Goal: Task Accomplishment & Management: Manage account settings

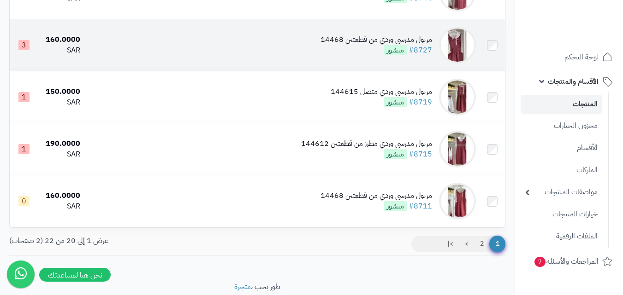
scroll to position [973, 0]
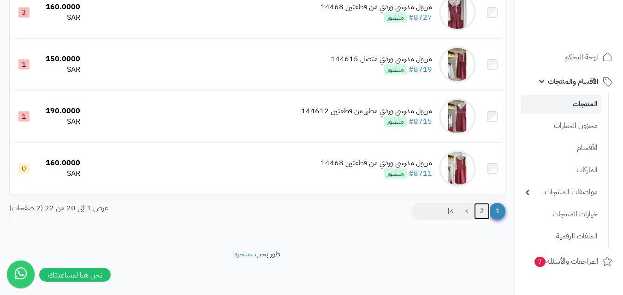
click at [482, 209] on link "2" at bounding box center [482, 211] width 16 height 17
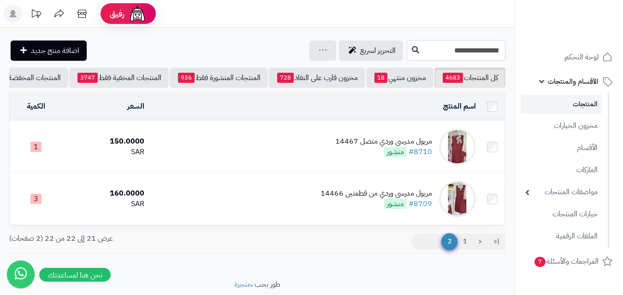
click at [407, 47] on input "**********" at bounding box center [456, 50] width 99 height 21
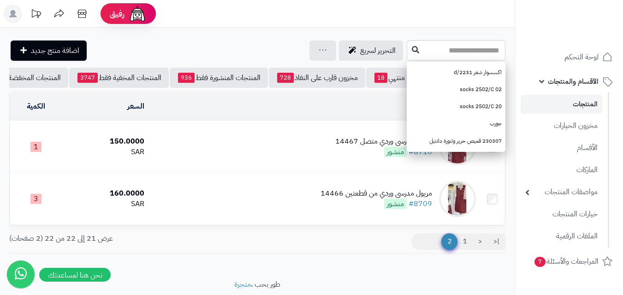
click at [584, 106] on link "المنتجات" at bounding box center [561, 104] width 82 height 19
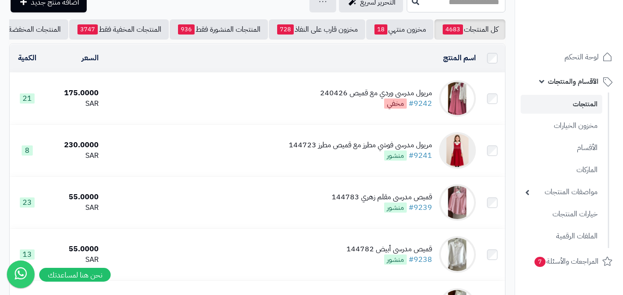
scroll to position [46, 0]
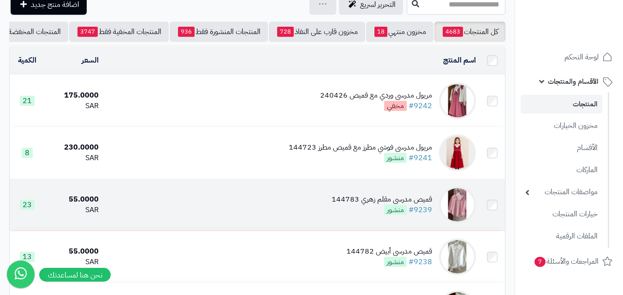
click at [458, 216] on img at bounding box center [457, 205] width 37 height 37
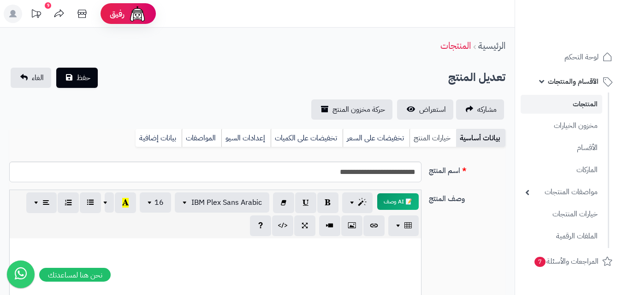
click at [430, 136] on link "خيارات المنتج" at bounding box center [432, 138] width 47 height 18
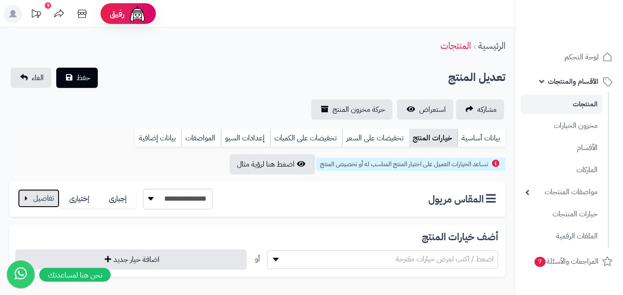
click at [25, 198] on button "button" at bounding box center [38, 198] width 41 height 18
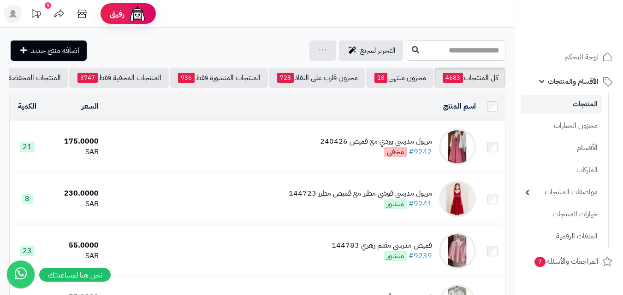
click at [460, 155] on img at bounding box center [457, 147] width 37 height 37
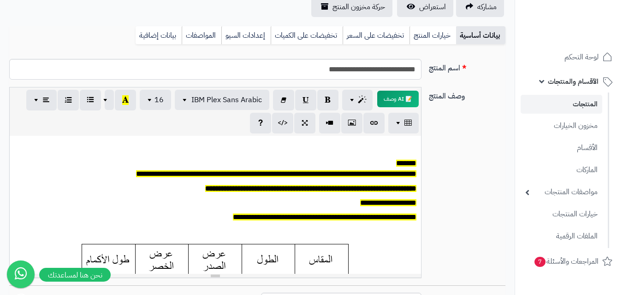
scroll to position [230, 0]
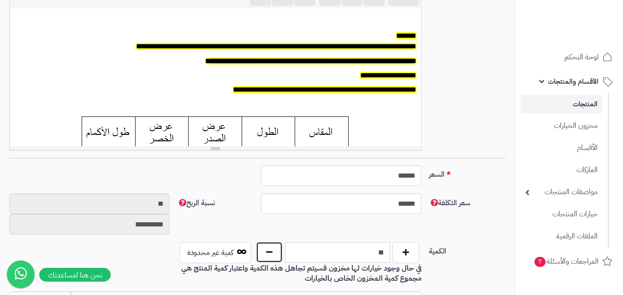
click at [258, 253] on button "button" at bounding box center [269, 252] width 27 height 21
type input "**"
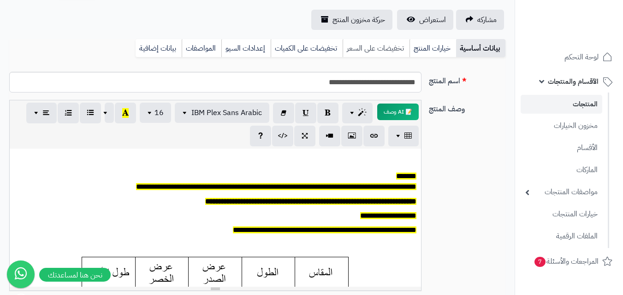
scroll to position [0, 0]
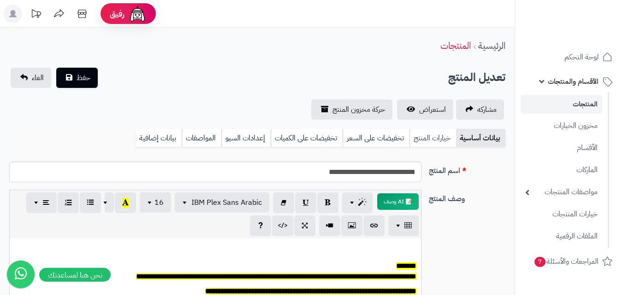
click at [433, 139] on link "خيارات المنتج" at bounding box center [432, 138] width 47 height 18
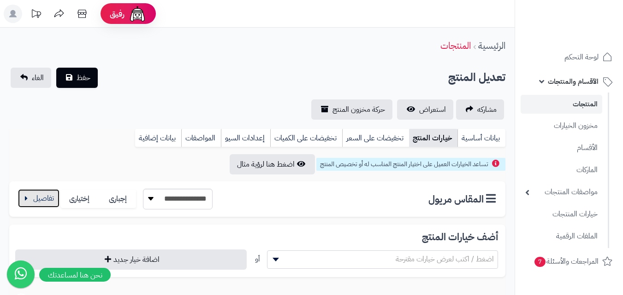
click at [39, 198] on button "button" at bounding box center [38, 198] width 41 height 18
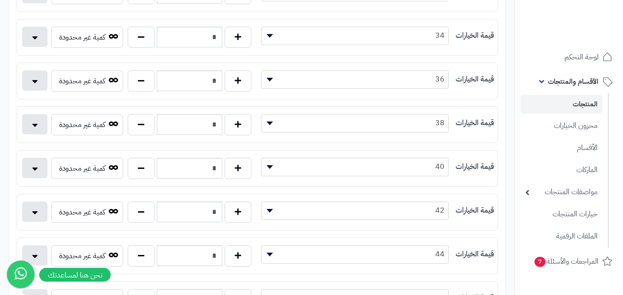
scroll to position [323, 0]
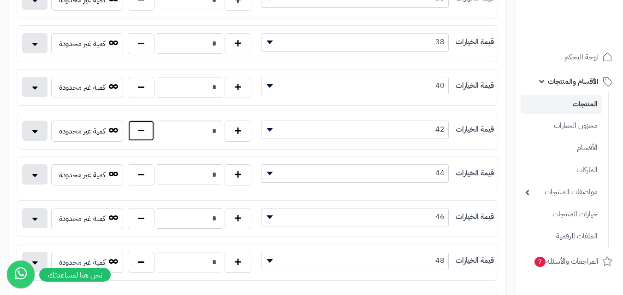
click at [136, 132] on button "button" at bounding box center [141, 130] width 27 height 21
type input "*"
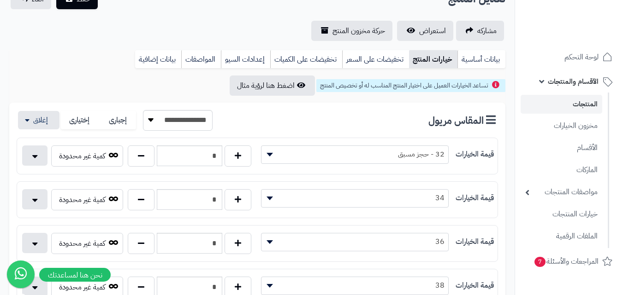
scroll to position [0, 0]
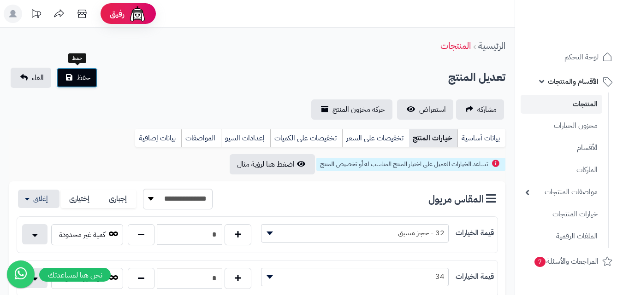
click at [78, 72] on span "حفظ" at bounding box center [84, 77] width 14 height 11
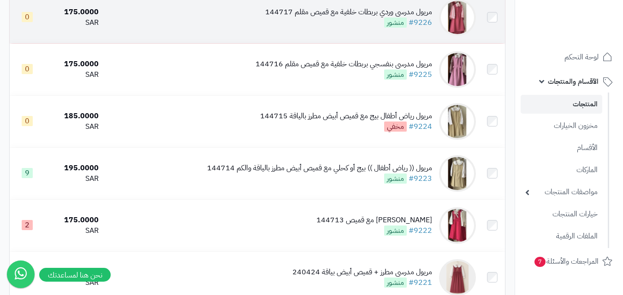
scroll to position [968, 0]
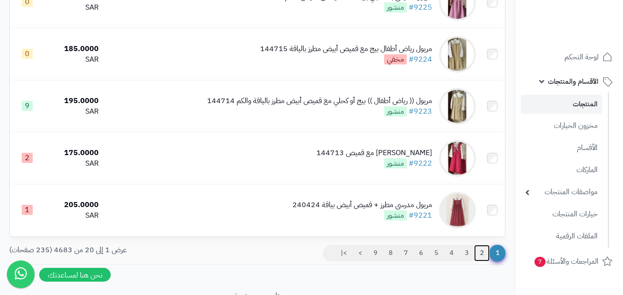
click at [482, 260] on link "2" at bounding box center [482, 253] width 16 height 17
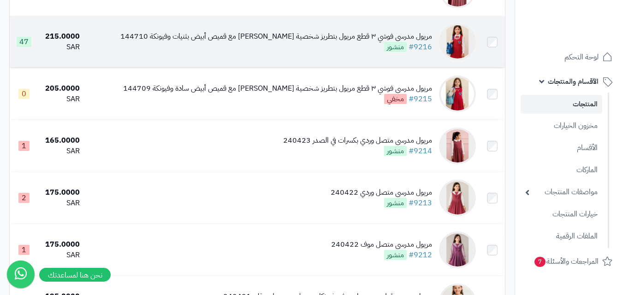
scroll to position [323, 0]
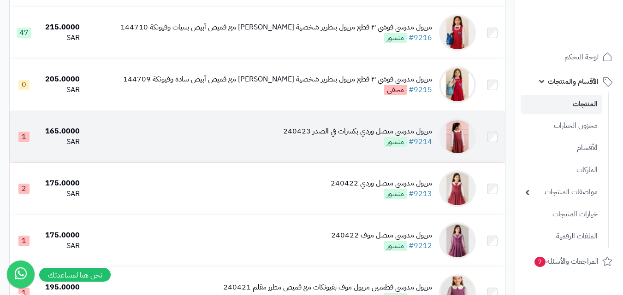
click at [458, 149] on img at bounding box center [457, 136] width 37 height 37
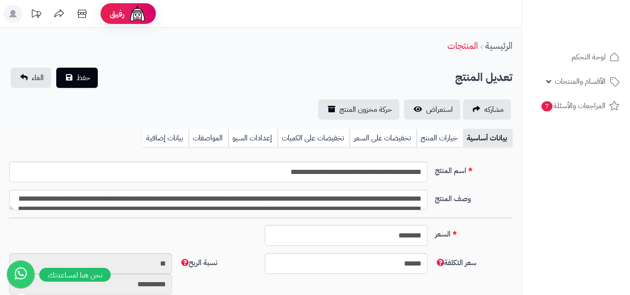
type input "******"
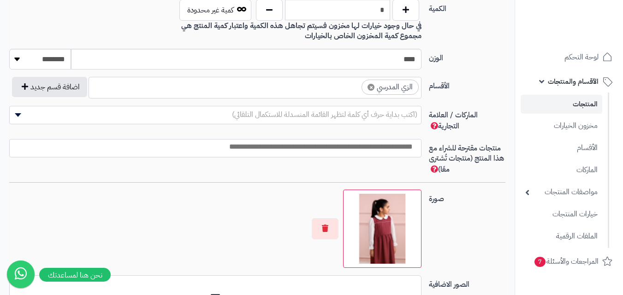
scroll to position [645, 0]
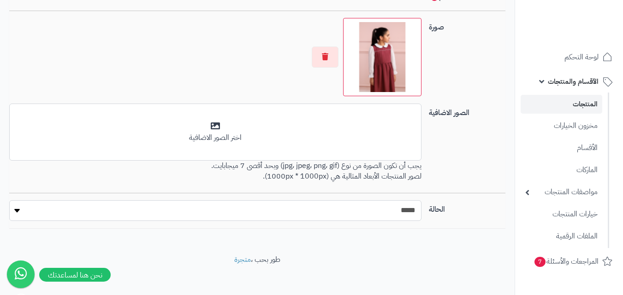
click at [398, 213] on select "***** ****" at bounding box center [215, 210] width 412 height 21
select select "*"
click at [9, 200] on select "***** ****" at bounding box center [215, 210] width 412 height 21
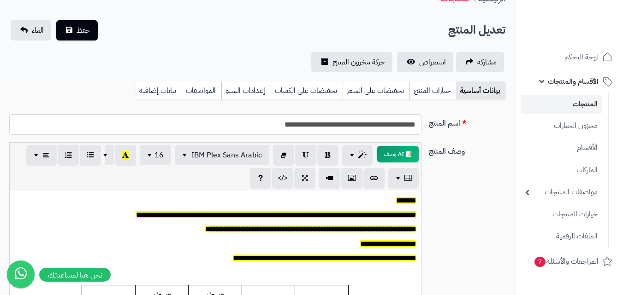
scroll to position [0, 0]
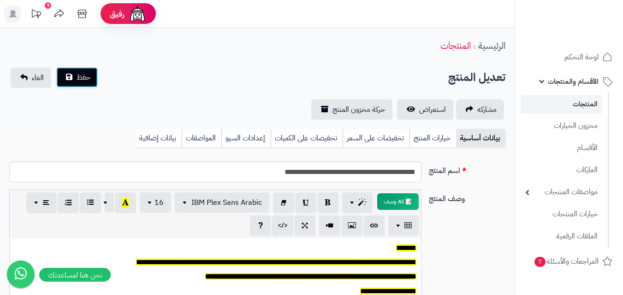
click at [59, 77] on button "حفظ" at bounding box center [76, 77] width 41 height 20
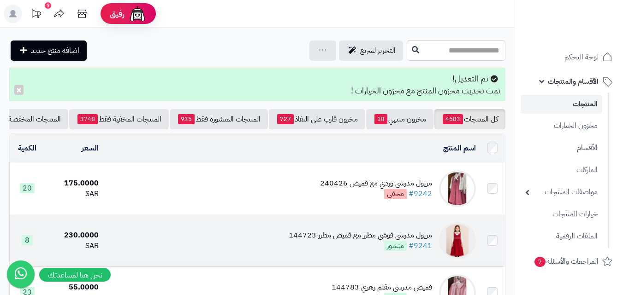
scroll to position [92, 0]
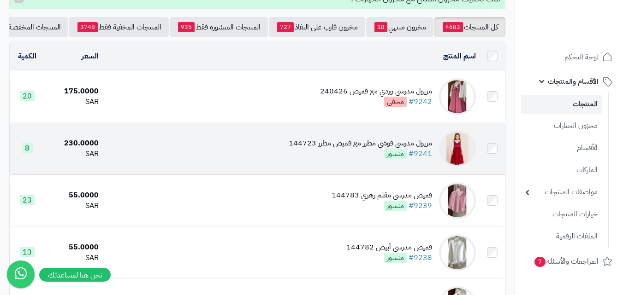
click at [454, 156] on img at bounding box center [457, 148] width 37 height 37
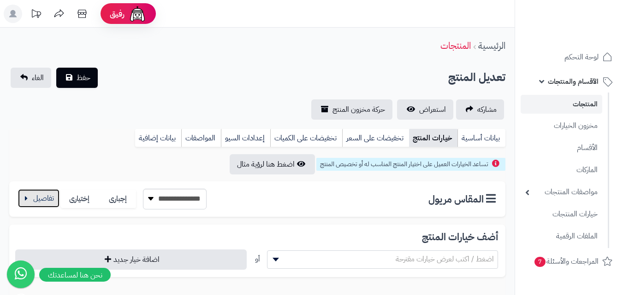
click at [37, 200] on button "button" at bounding box center [38, 198] width 41 height 18
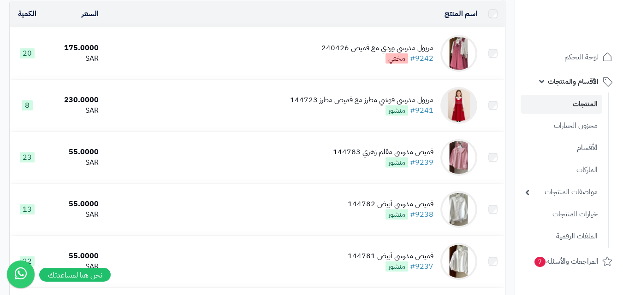
scroll to position [92, 0]
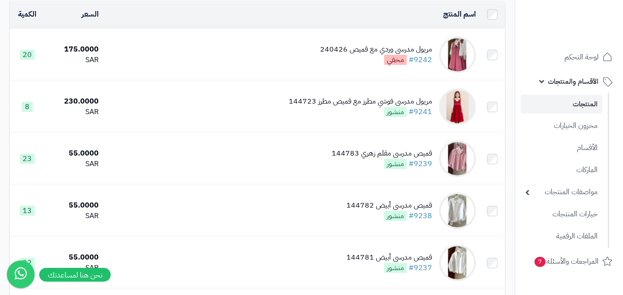
click at [611, 125] on li "الأقسام والمنتجات المنتجات مخزون الخيارات الأقسام الماركات مواصفات المنتجات موا…" at bounding box center [569, 160] width 108 height 178
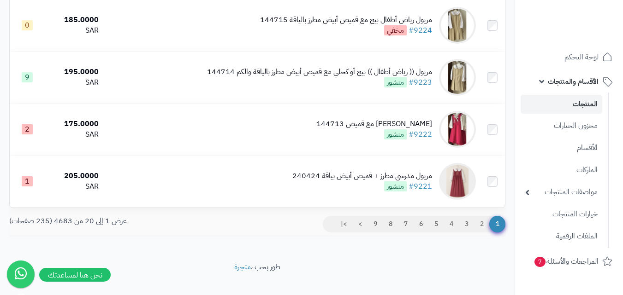
scroll to position [968, 0]
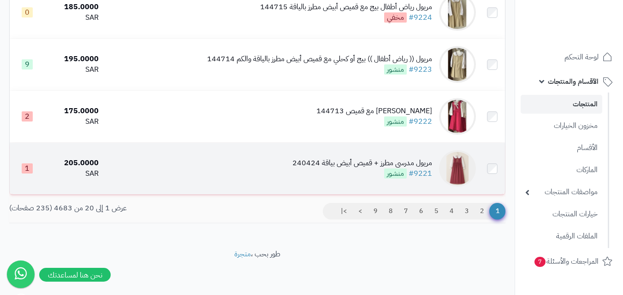
click at [453, 183] on img at bounding box center [457, 168] width 37 height 37
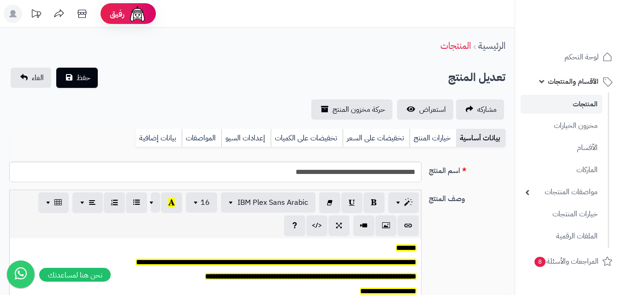
scroll to position [76, 0]
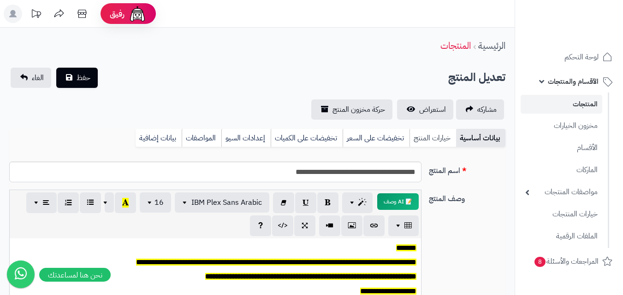
click at [436, 140] on link "خيارات المنتج" at bounding box center [432, 138] width 47 height 18
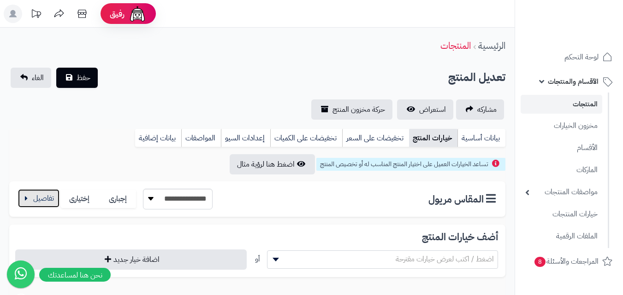
click at [44, 205] on button "button" at bounding box center [38, 198] width 41 height 18
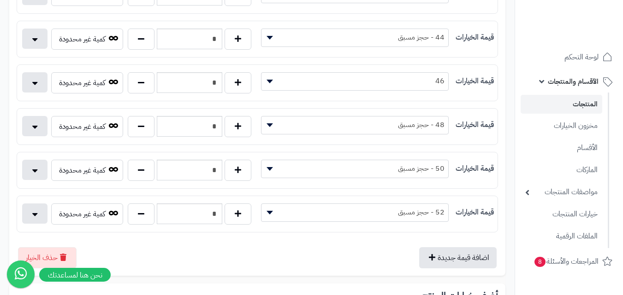
scroll to position [369, 0]
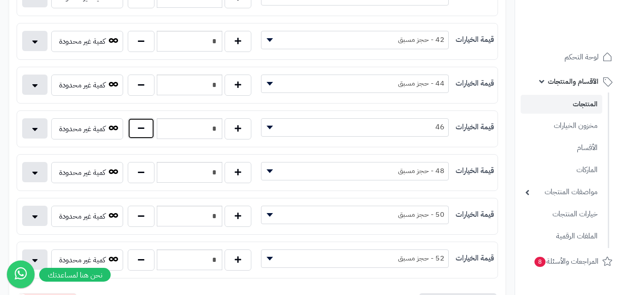
click at [145, 133] on button "button" at bounding box center [141, 128] width 27 height 21
type input "*"
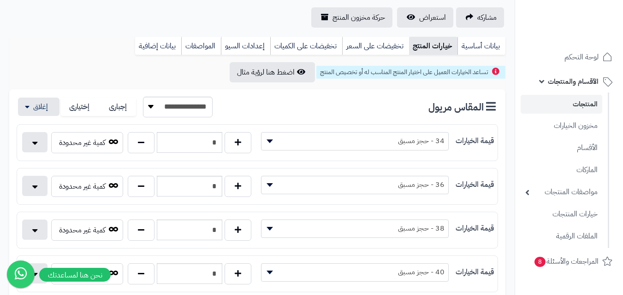
scroll to position [230, 0]
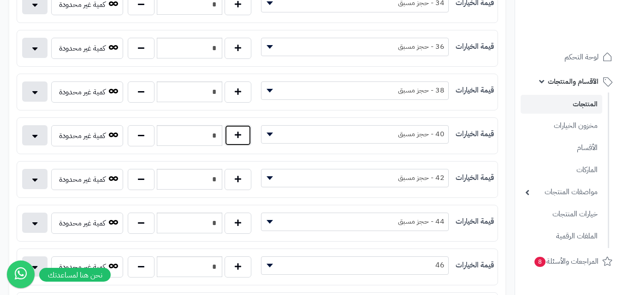
click at [236, 139] on button "button" at bounding box center [237, 135] width 27 height 21
type input "*"
click at [265, 135] on span at bounding box center [268, 135] width 14 height 18
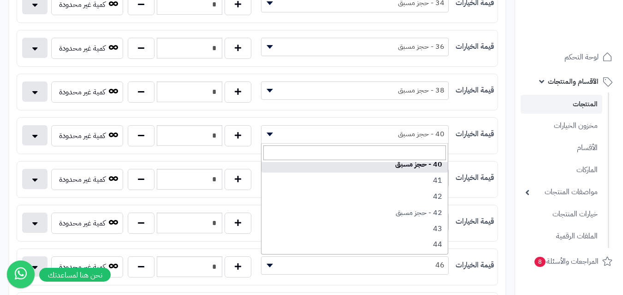
scroll to position [184, 0]
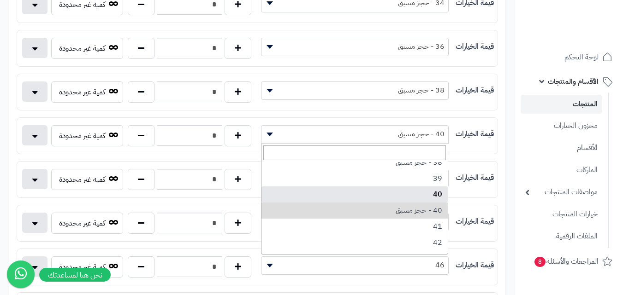
select select "***"
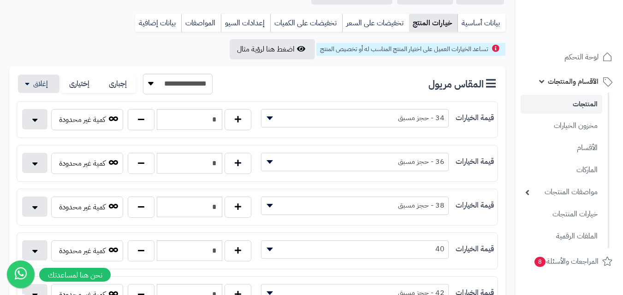
scroll to position [0, 0]
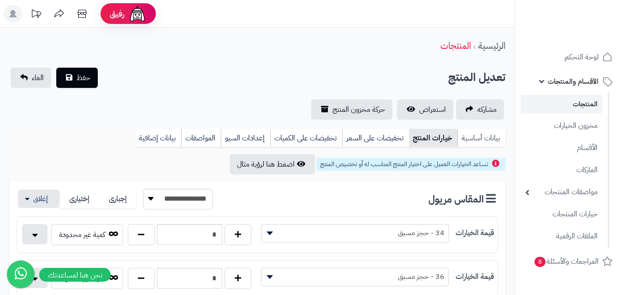
click at [489, 134] on link "بيانات أساسية" at bounding box center [481, 138] width 48 height 18
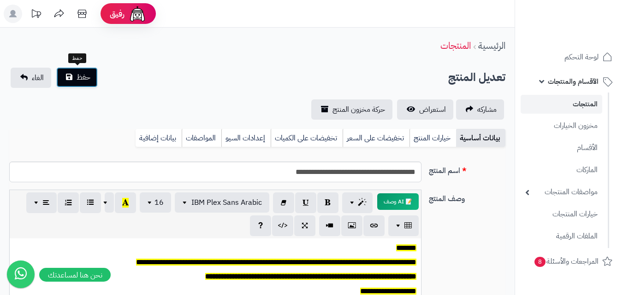
click at [82, 80] on span "حفظ" at bounding box center [84, 77] width 14 height 11
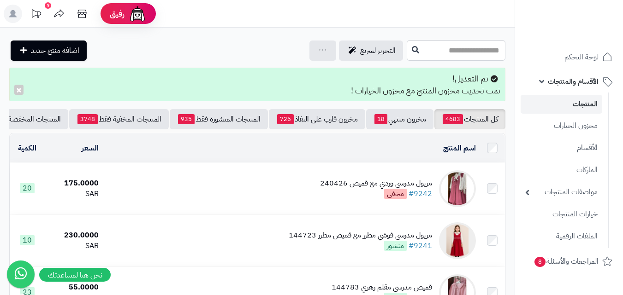
drag, startPoint x: 287, startPoint y: 181, endPoint x: 281, endPoint y: 183, distance: 6.4
click at [287, 181] on td "مريول مدرسي وردي مع قميص 240426 #9242 مخفي" at bounding box center [290, 189] width 377 height 52
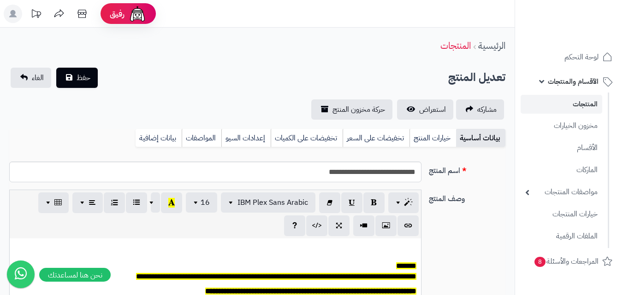
scroll to position [76, 0]
click at [438, 133] on link "خيارات المنتج" at bounding box center [432, 138] width 47 height 18
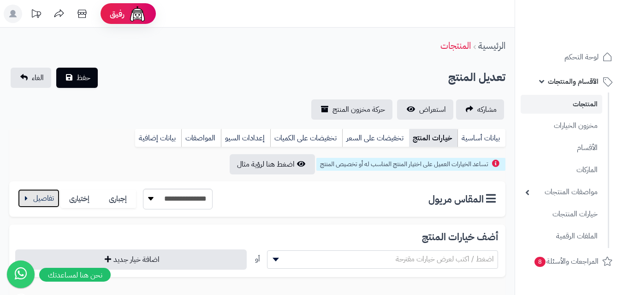
click at [34, 197] on button "button" at bounding box center [38, 198] width 41 height 18
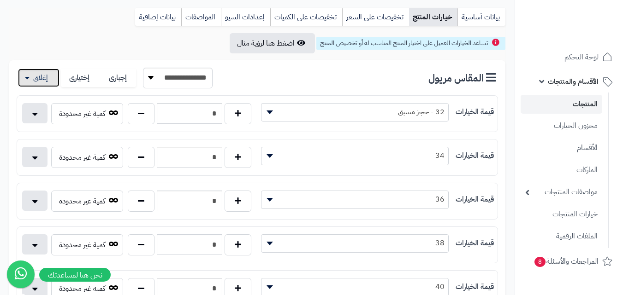
scroll to position [138, 0]
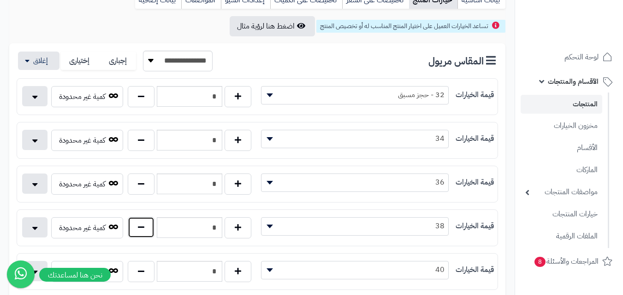
click at [136, 231] on button "button" at bounding box center [141, 227] width 27 height 21
type input "*"
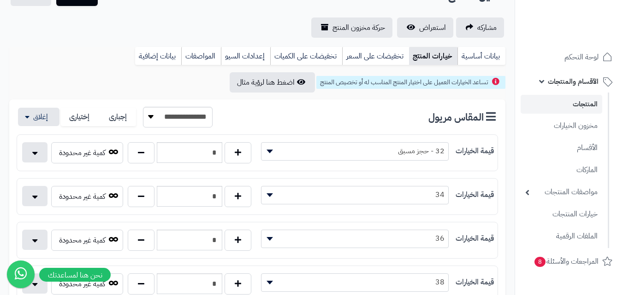
scroll to position [0, 0]
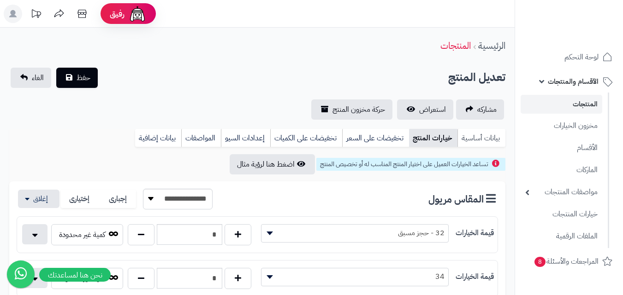
click at [475, 139] on link "بيانات أساسية" at bounding box center [481, 138] width 48 height 18
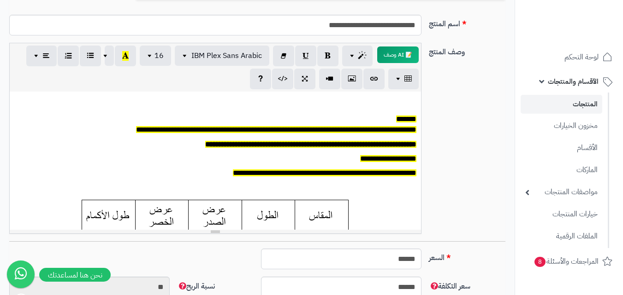
scroll to position [323, 0]
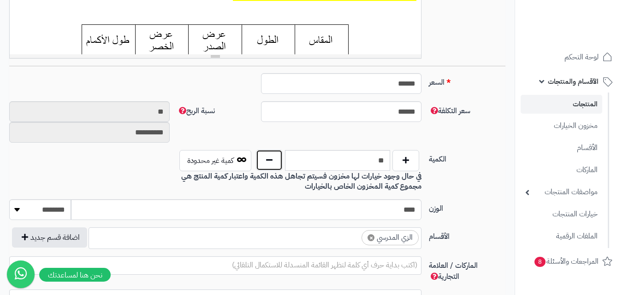
click at [264, 162] on button "button" at bounding box center [269, 160] width 27 height 21
type input "**"
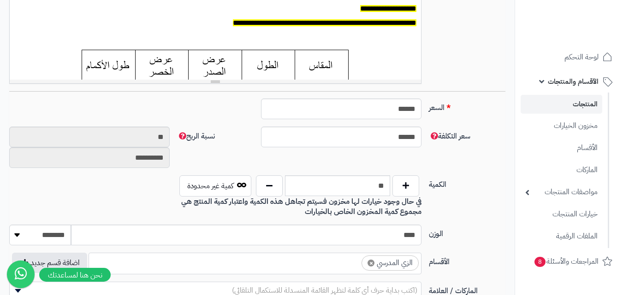
scroll to position [46, 0]
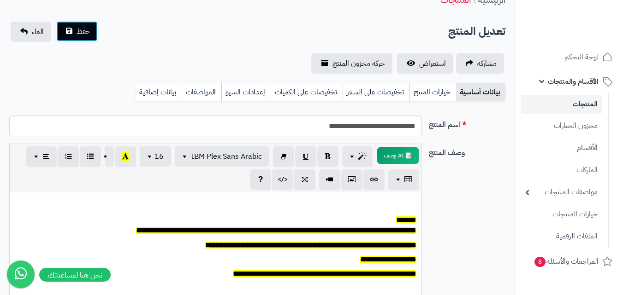
click at [73, 22] on button "حفظ" at bounding box center [76, 31] width 41 height 20
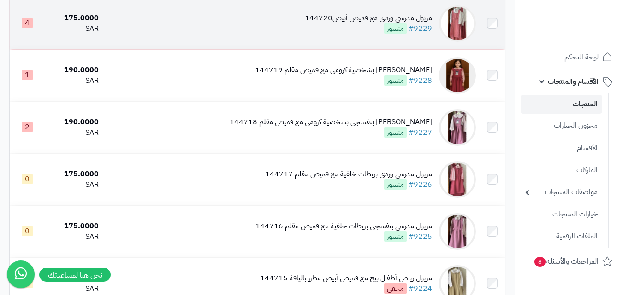
scroll to position [737, 0]
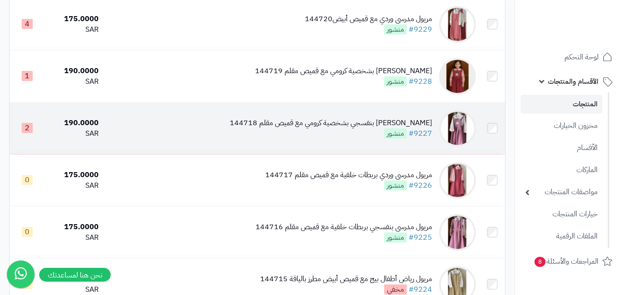
click at [458, 128] on img at bounding box center [457, 128] width 37 height 37
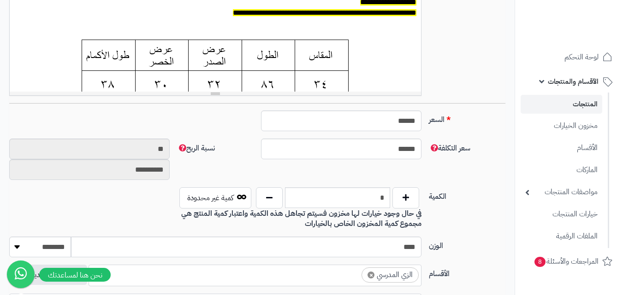
scroll to position [369, 0]
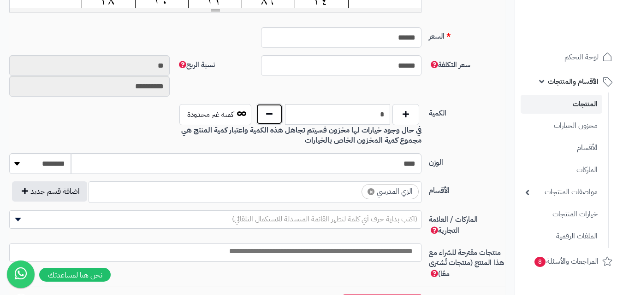
click at [273, 122] on button "button" at bounding box center [269, 114] width 27 height 21
type input "*"
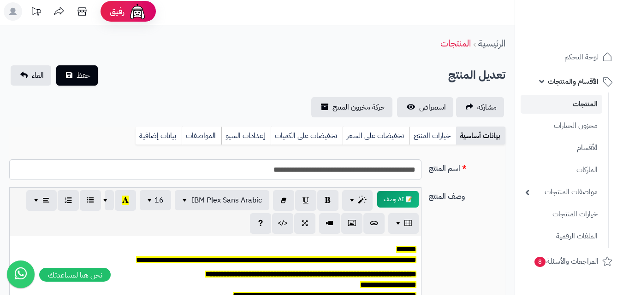
scroll to position [0, 0]
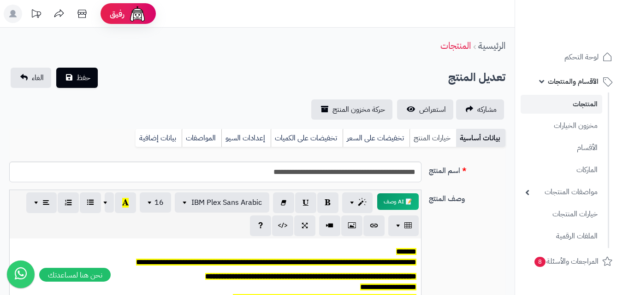
click at [442, 136] on link "خيارات المنتج" at bounding box center [432, 138] width 47 height 18
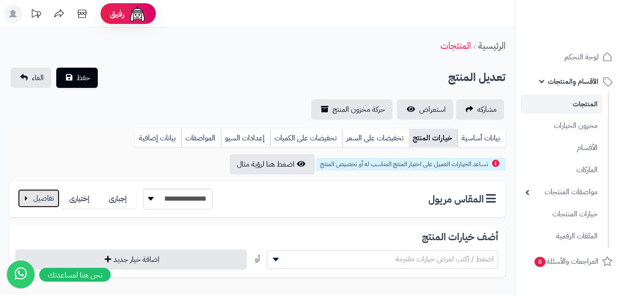
click at [36, 197] on button "button" at bounding box center [38, 198] width 41 height 18
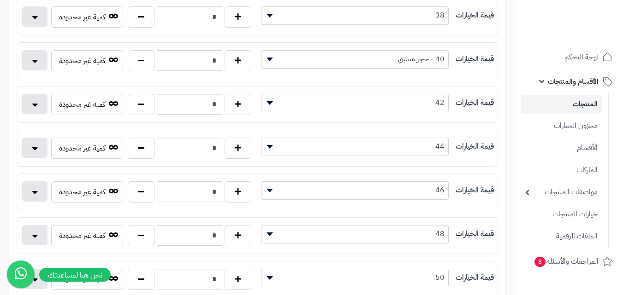
scroll to position [323, 0]
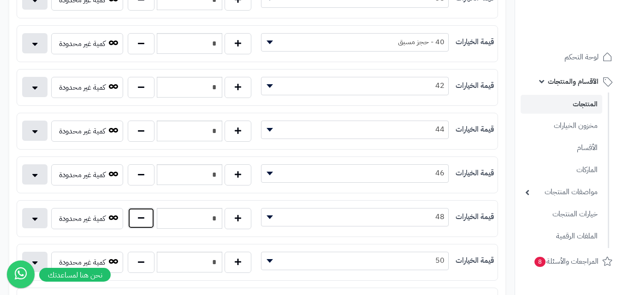
click at [136, 218] on button "button" at bounding box center [141, 218] width 27 height 21
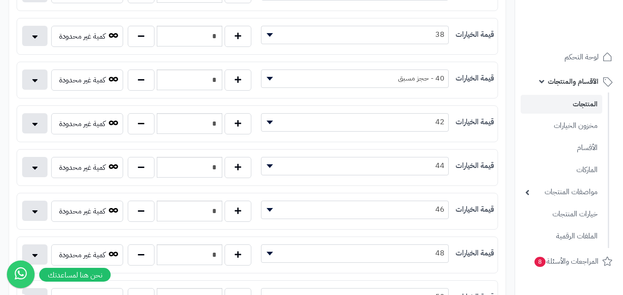
scroll to position [277, 0]
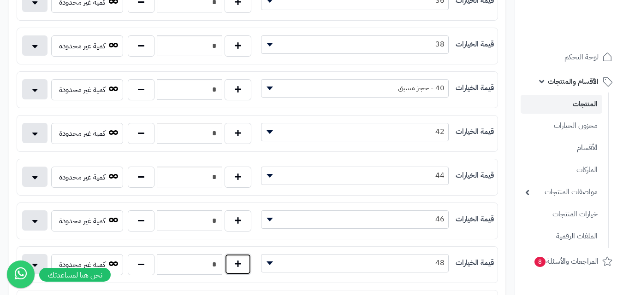
click at [232, 264] on button "button" at bounding box center [237, 264] width 27 height 21
type input "*"
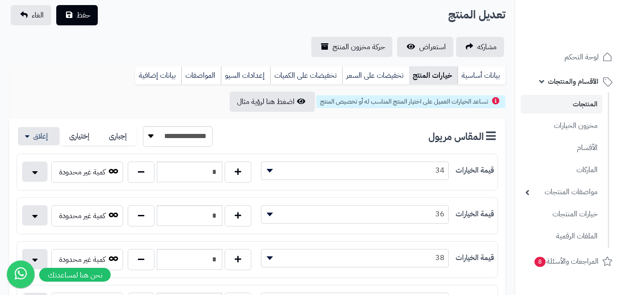
scroll to position [46, 0]
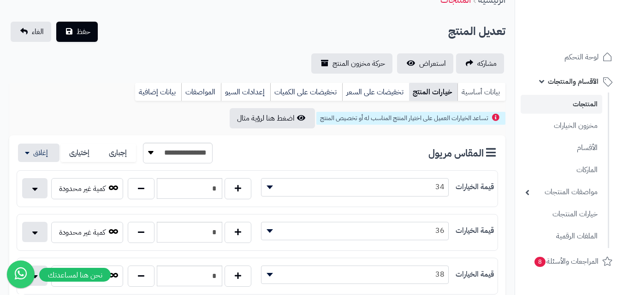
click at [481, 94] on link "بيانات أساسية" at bounding box center [481, 92] width 48 height 18
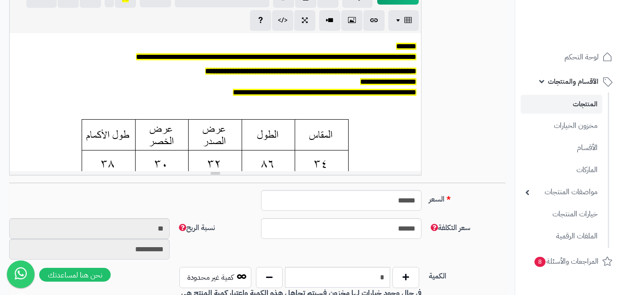
scroll to position [230, 0]
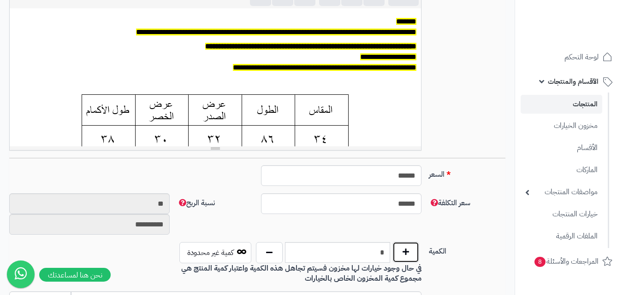
click at [410, 248] on button "button" at bounding box center [405, 252] width 27 height 21
type input "*"
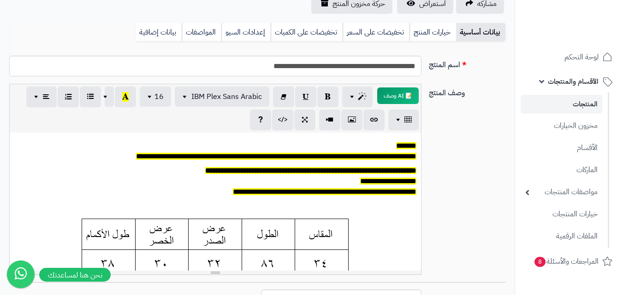
scroll to position [0, 0]
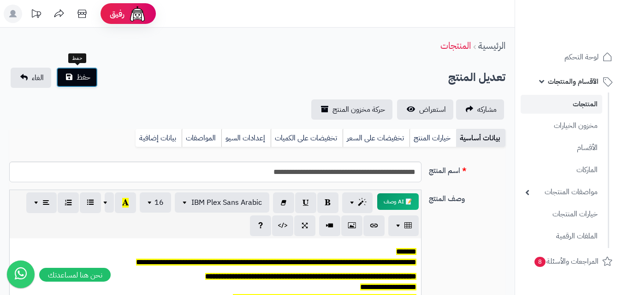
click at [77, 78] on span "حفظ" at bounding box center [84, 77] width 14 height 11
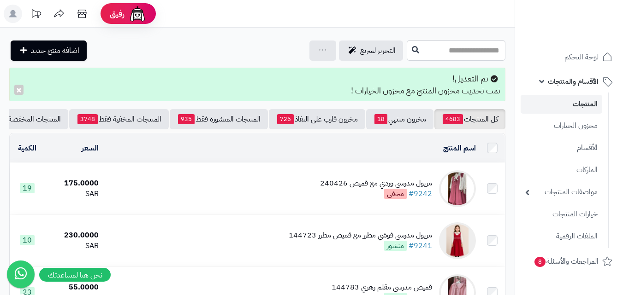
click at [457, 198] on img at bounding box center [457, 189] width 37 height 37
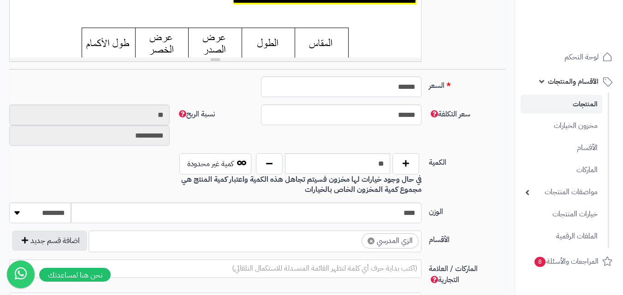
scroll to position [323, 0]
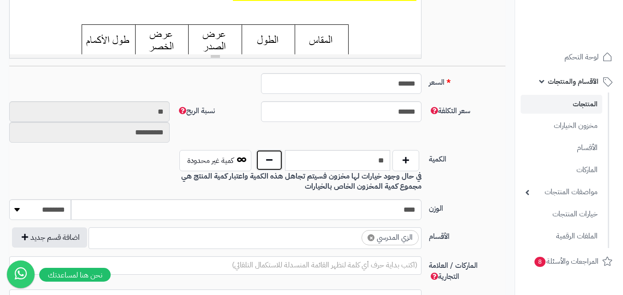
click at [259, 160] on button "button" at bounding box center [269, 160] width 27 height 21
type input "**"
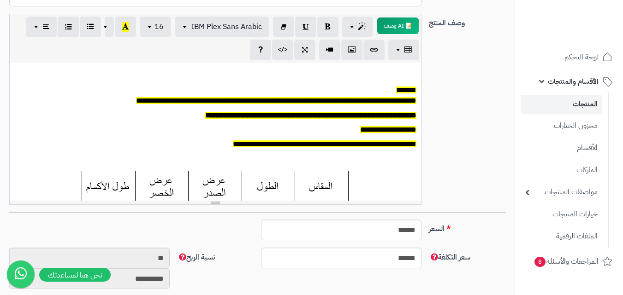
scroll to position [46, 0]
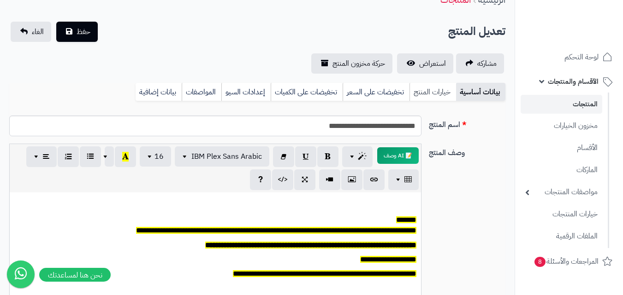
click at [428, 94] on link "خيارات المنتج" at bounding box center [432, 92] width 47 height 18
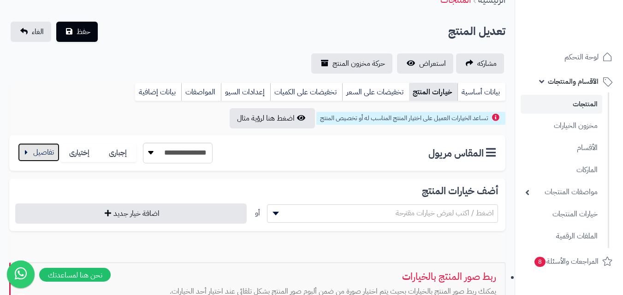
click at [35, 153] on button "button" at bounding box center [38, 152] width 41 height 18
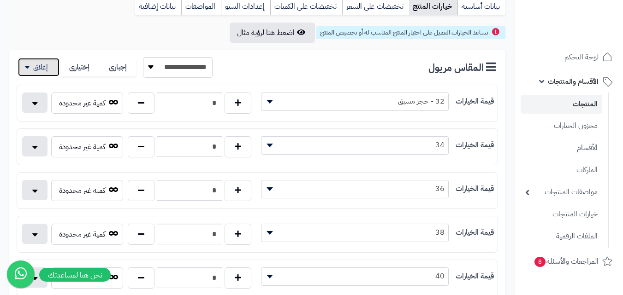
scroll to position [230, 0]
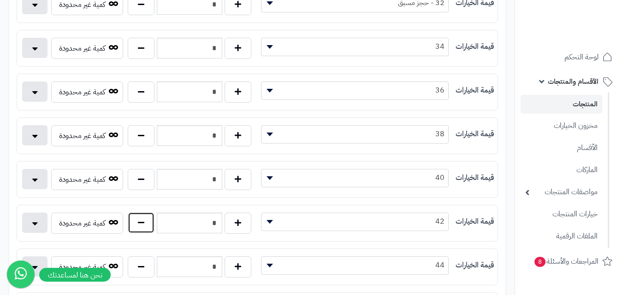
click at [145, 218] on button "button" at bounding box center [141, 222] width 27 height 21
type input "*"
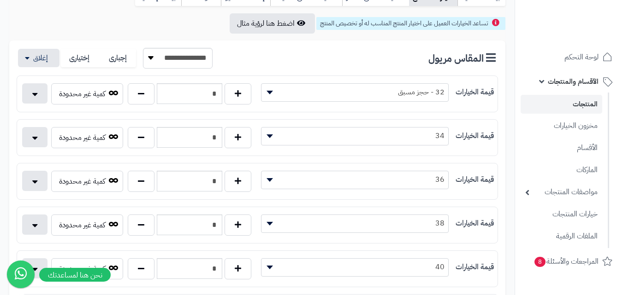
scroll to position [46, 0]
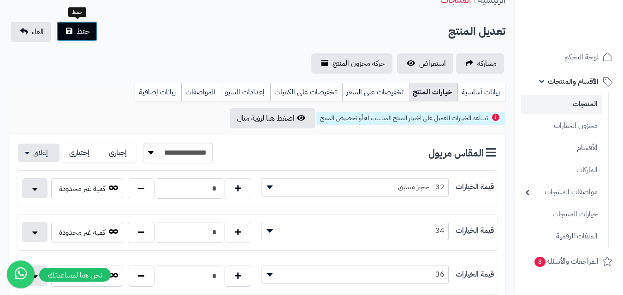
click at [72, 34] on button "حفظ" at bounding box center [76, 31] width 41 height 20
